Goal: Navigation & Orientation: Find specific page/section

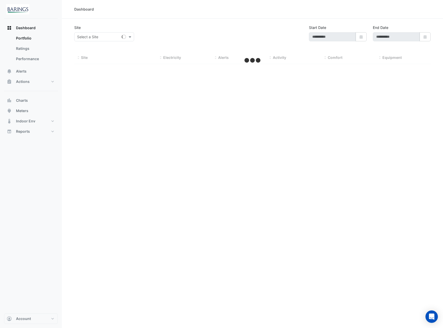
type input "**********"
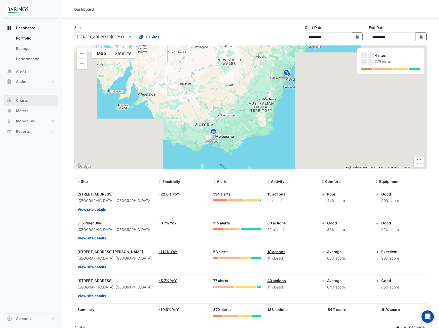
click at [21, 102] on span "Charts" at bounding box center [22, 100] width 12 height 5
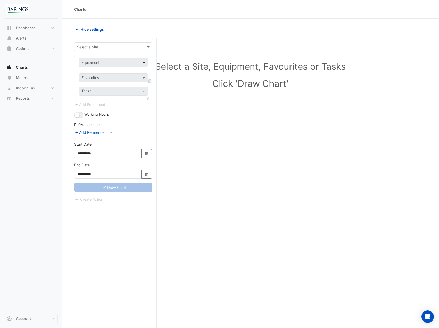
click at [142, 63] on span at bounding box center [144, 62] width 6 height 5
click at [14, 82] on button "Meters" at bounding box center [31, 77] width 54 height 10
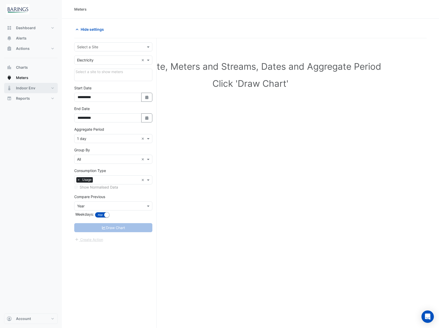
click at [46, 89] on button "Indoor Env" at bounding box center [31, 88] width 54 height 10
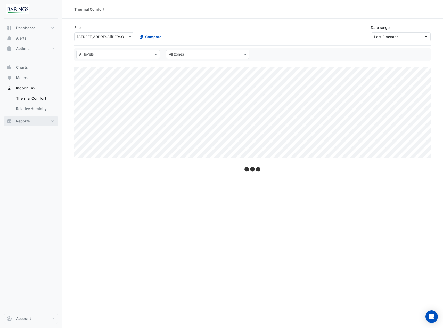
click at [49, 124] on button "Reports" at bounding box center [31, 121] width 54 height 10
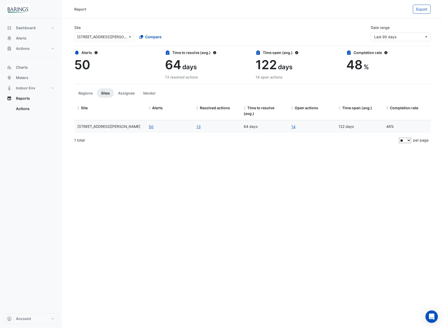
click at [90, 126] on span "[STREET_ADDRESS][PERSON_NAME]" at bounding box center [108, 126] width 63 height 4
click at [36, 26] on button "Dashboard" at bounding box center [31, 28] width 54 height 10
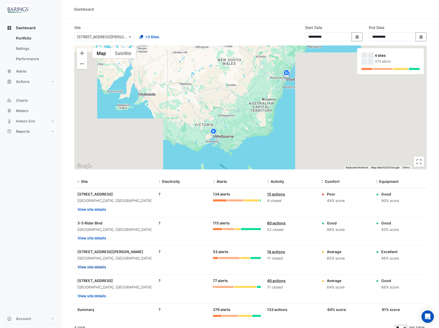
click at [96, 264] on button "View site details" at bounding box center [91, 266] width 29 height 9
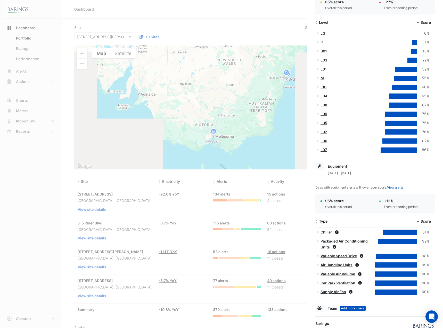
scroll to position [181, 0]
